Goal: Obtain resource: Download file/media

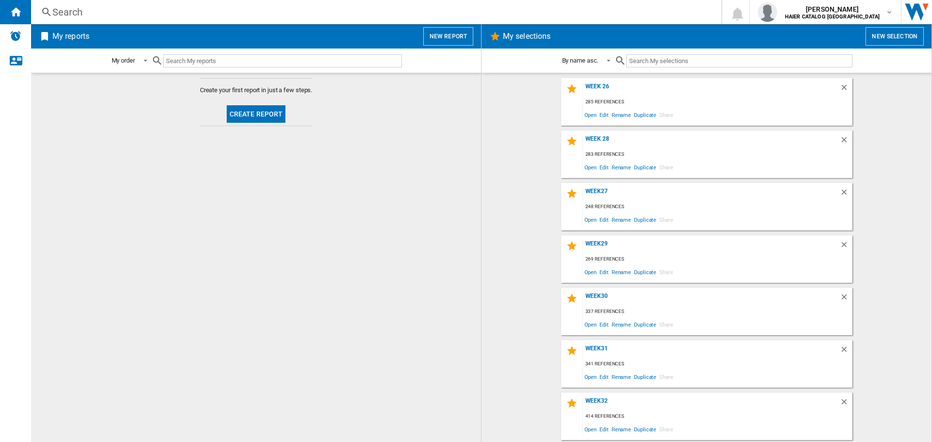
click at [900, 34] on button "New selection" at bounding box center [894, 36] width 58 height 18
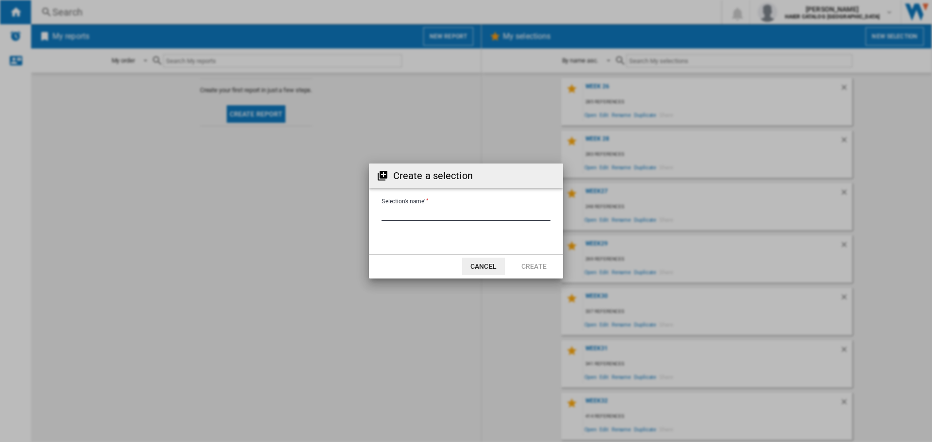
click at [451, 216] on input "Selection's name'" at bounding box center [465, 214] width 169 height 15
type input "******"
click at [549, 270] on button "Create" at bounding box center [533, 266] width 43 height 17
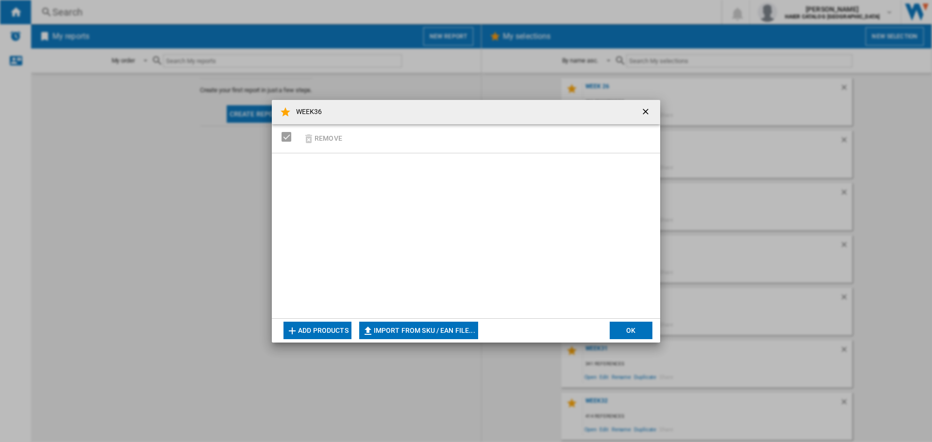
click at [430, 326] on button "Import from SKU / EAN file..." at bounding box center [418, 330] width 119 height 17
type input "**********"
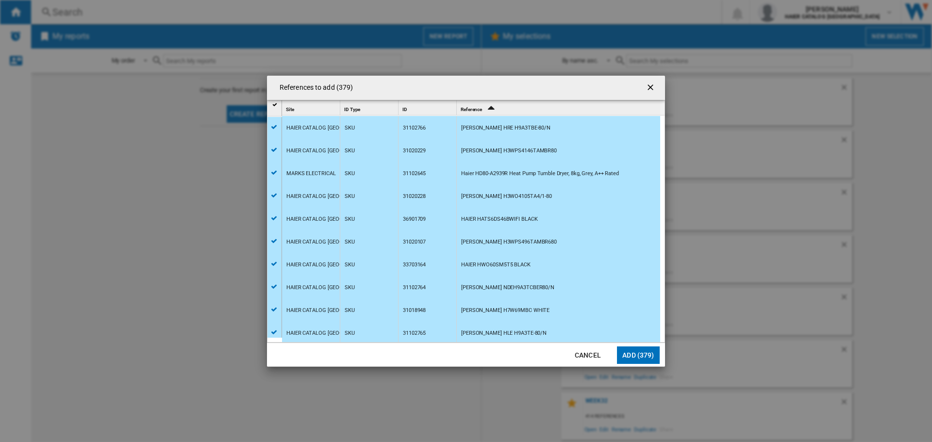
click at [641, 354] on button "Add (379)" at bounding box center [638, 354] width 43 height 17
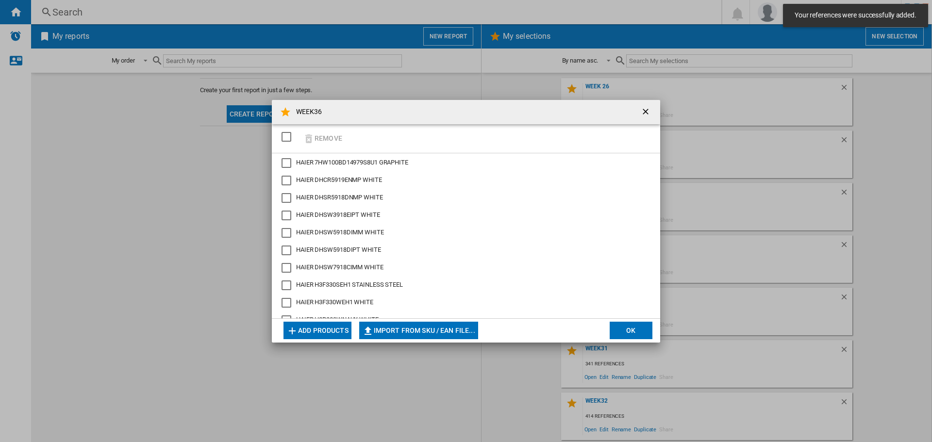
click at [636, 333] on button "OK" at bounding box center [630, 330] width 43 height 17
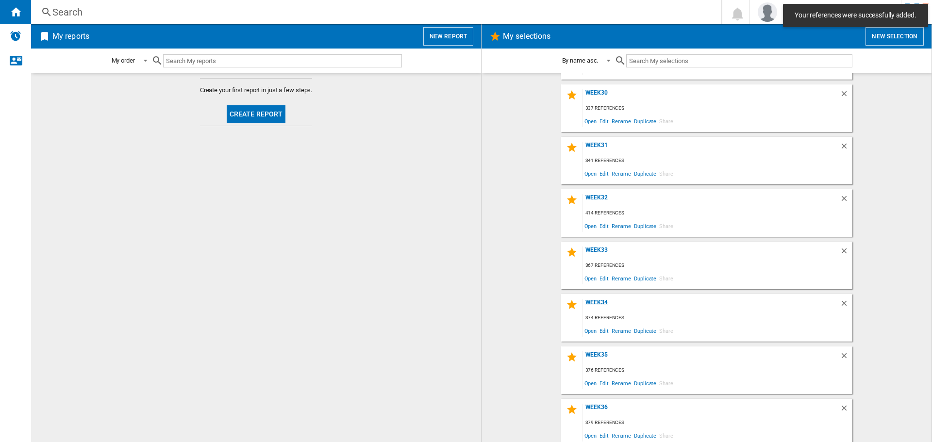
scroll to position [208, 0]
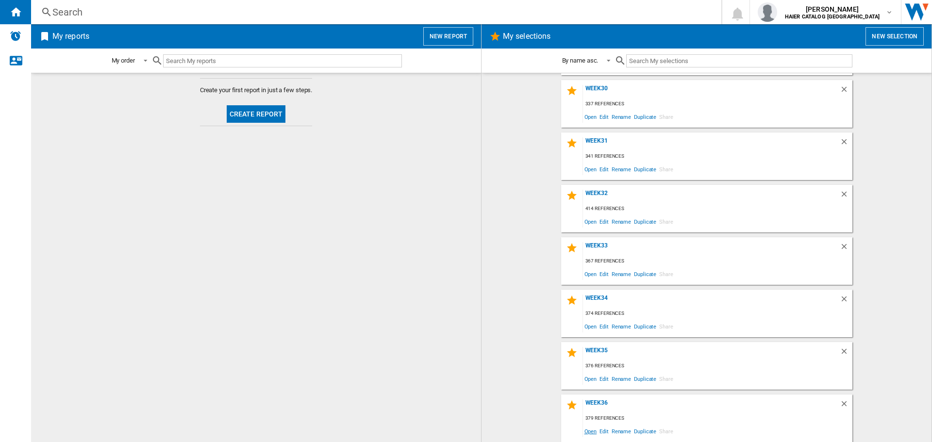
click at [590, 432] on span "Open" at bounding box center [591, 431] width 16 height 13
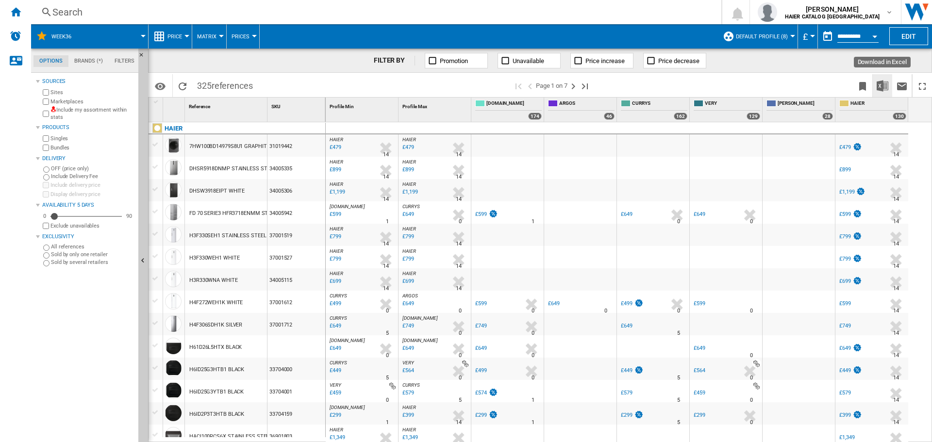
click at [885, 88] on img "Download in Excel" at bounding box center [882, 86] width 12 height 12
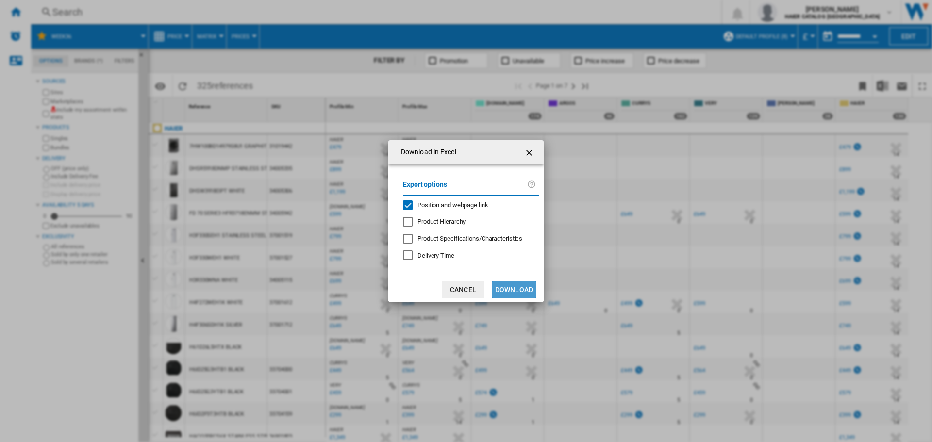
click at [523, 290] on button "Download" at bounding box center [514, 289] width 44 height 17
